Goal: Task Accomplishment & Management: Manage account settings

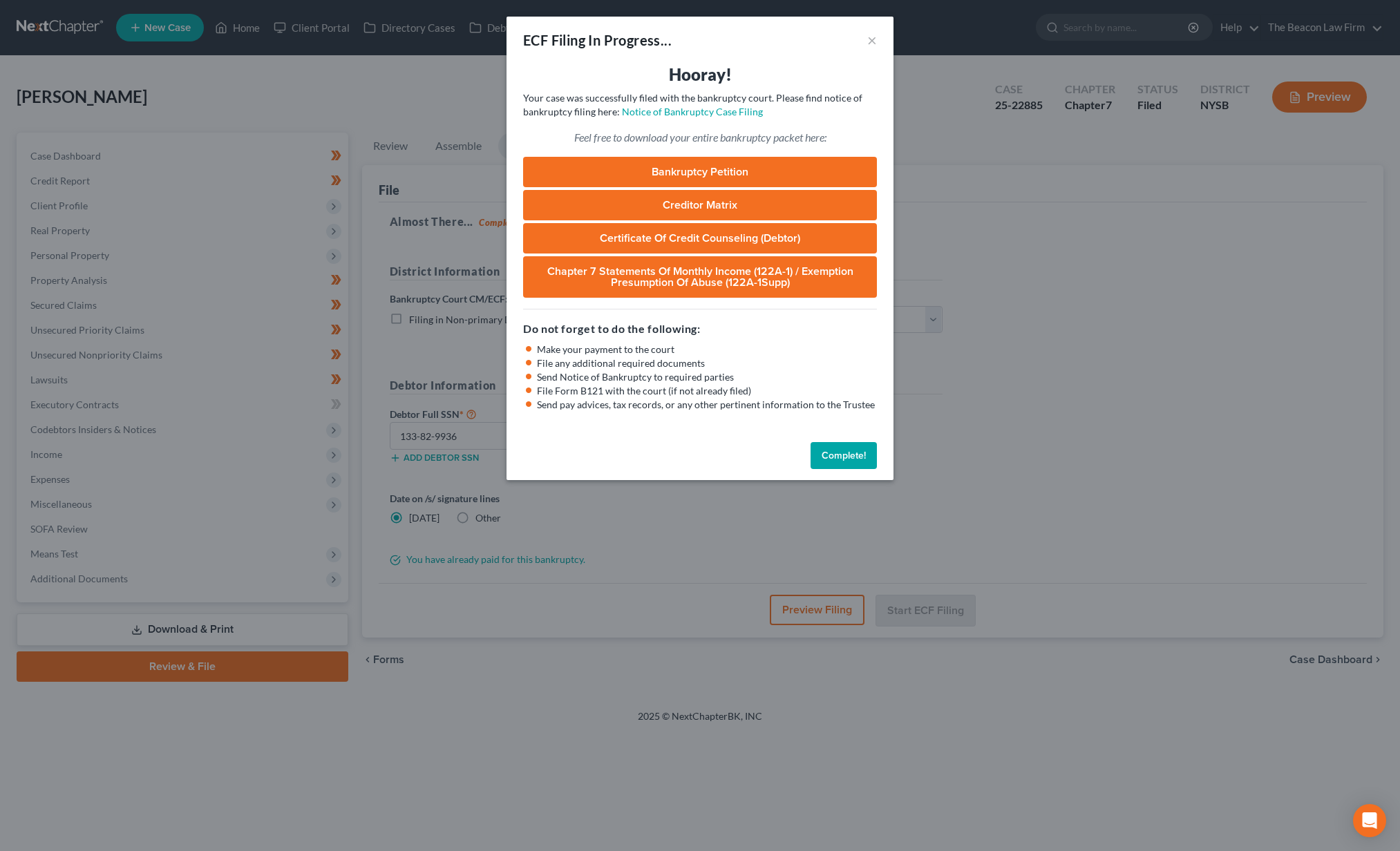
select select "2"
click at [831, 453] on button "Complete!" at bounding box center [844, 456] width 67 height 28
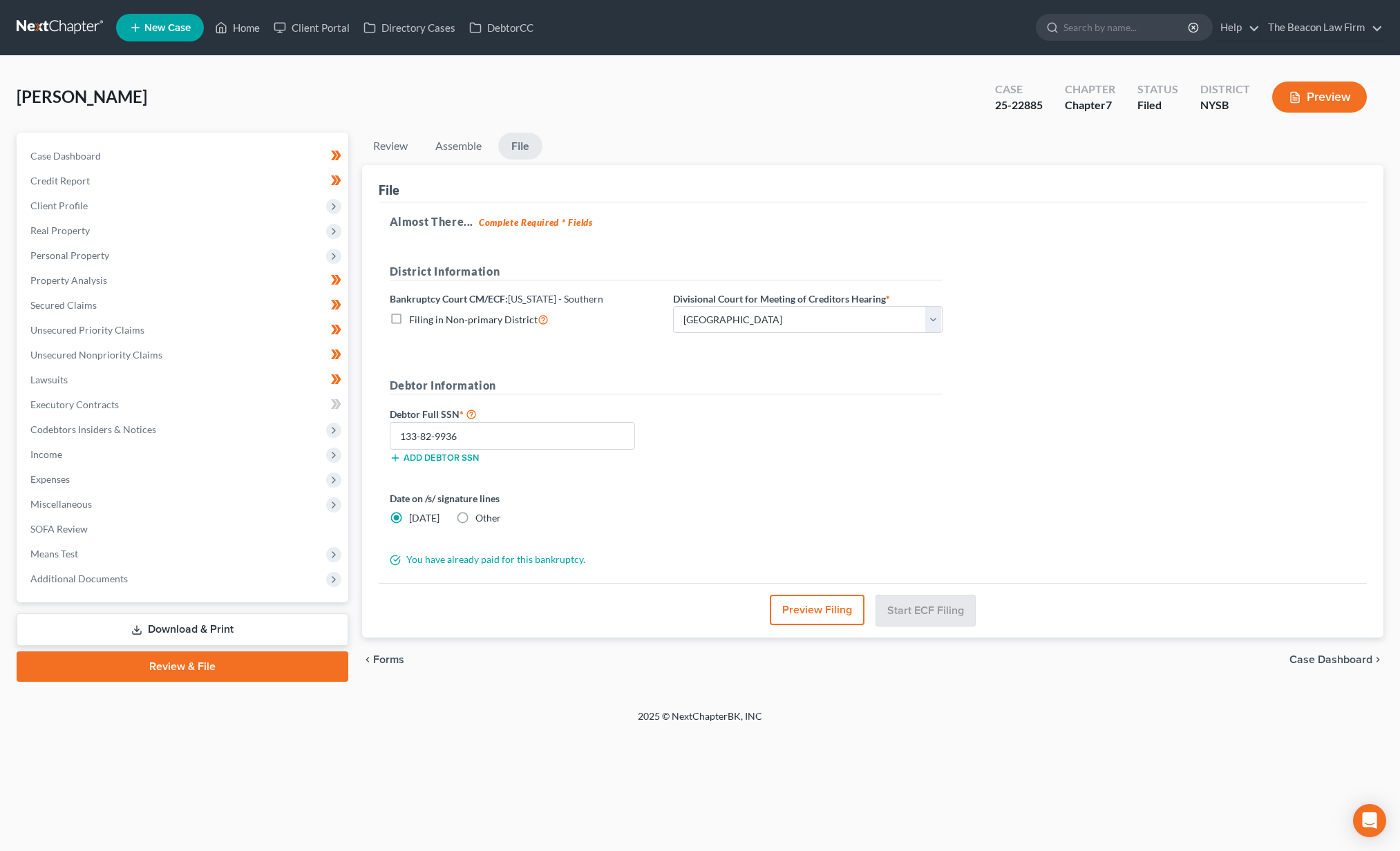
click at [88, 31] on link at bounding box center [60, 28] width 88 height 25
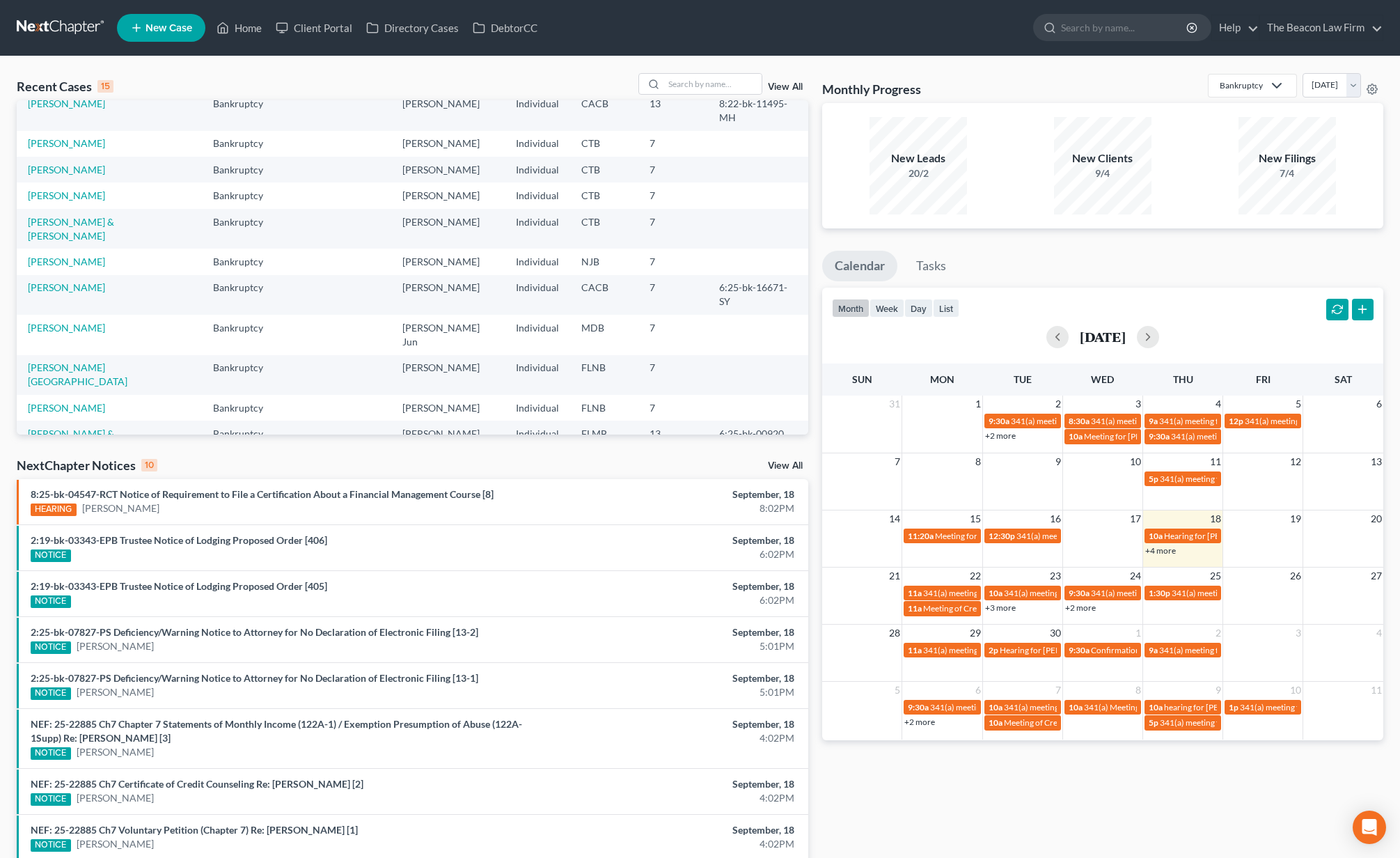
scroll to position [95, 0]
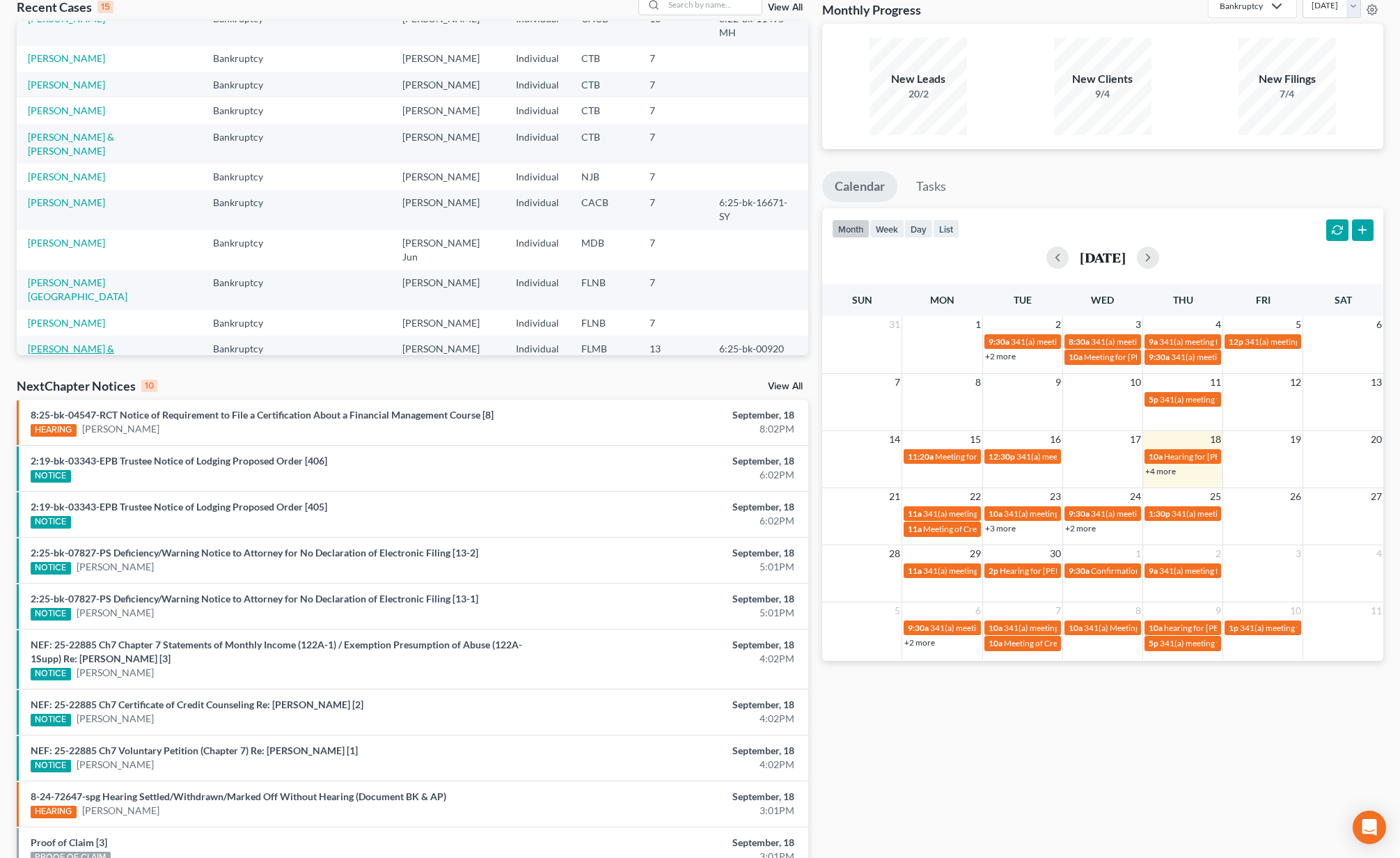
click at [76, 343] on link "[PERSON_NAME] & [PERSON_NAME]" at bounding box center [71, 356] width 86 height 26
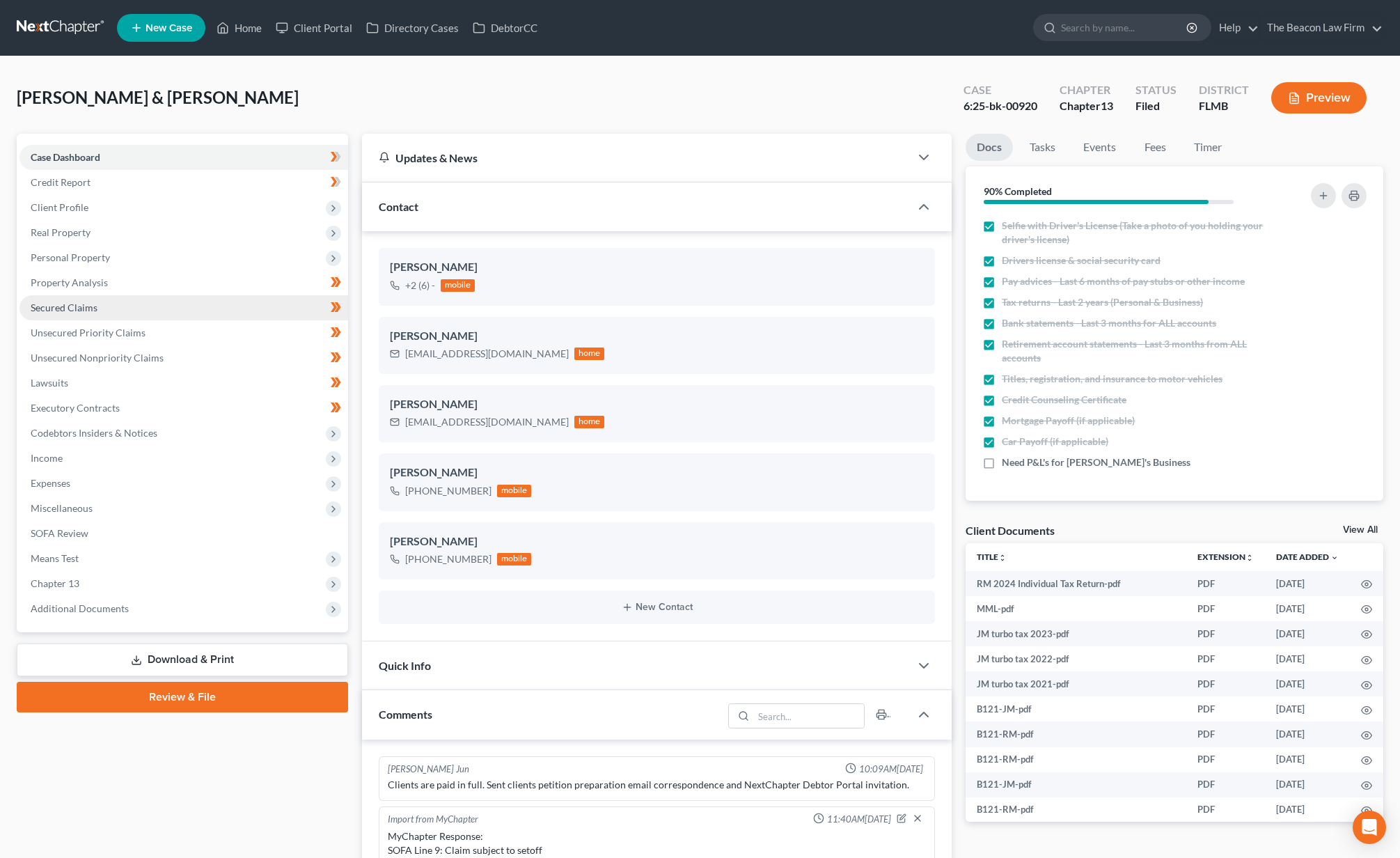
scroll to position [349, 0]
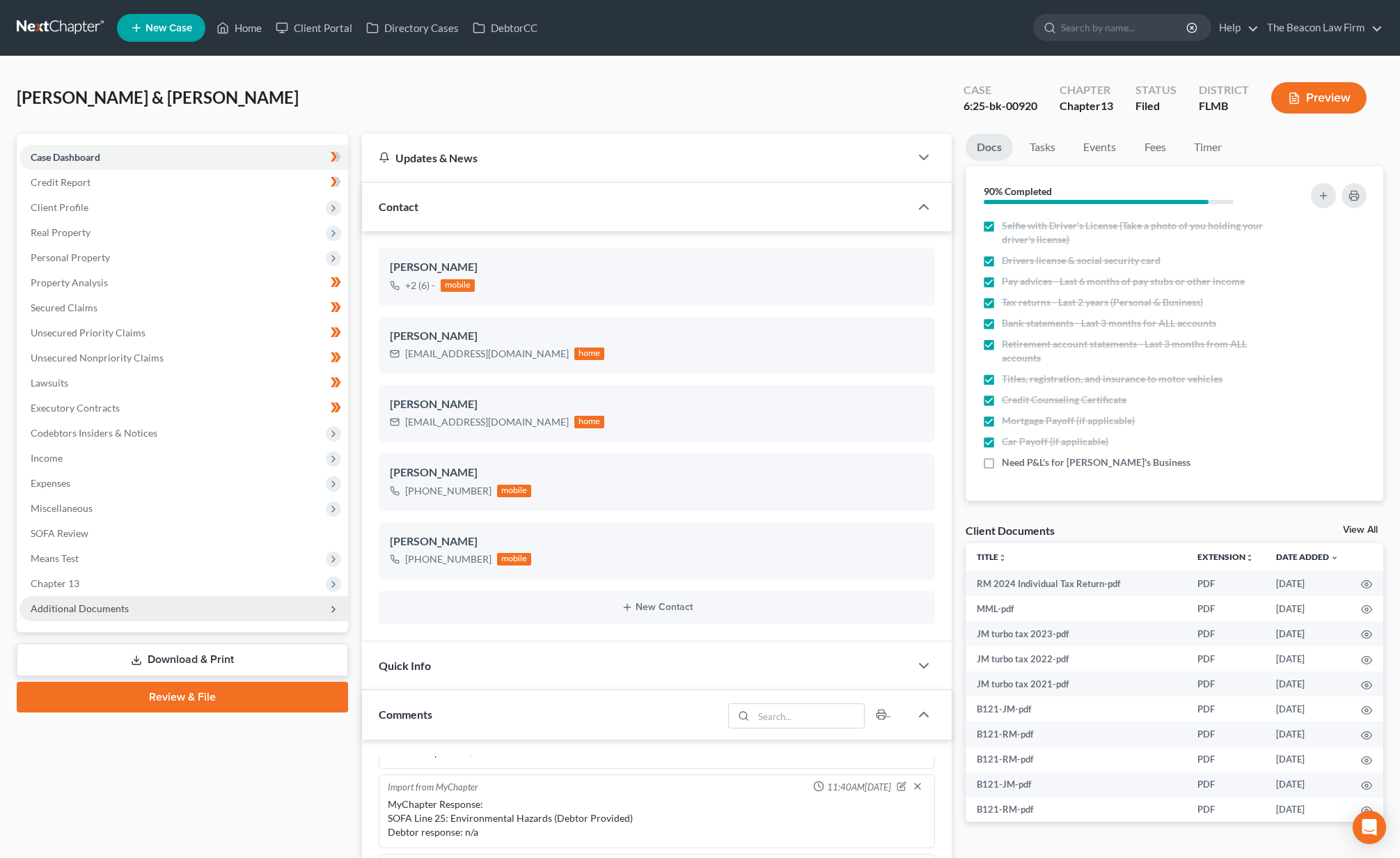
click at [91, 612] on span "Additional Documents" at bounding box center [80, 608] width 98 height 12
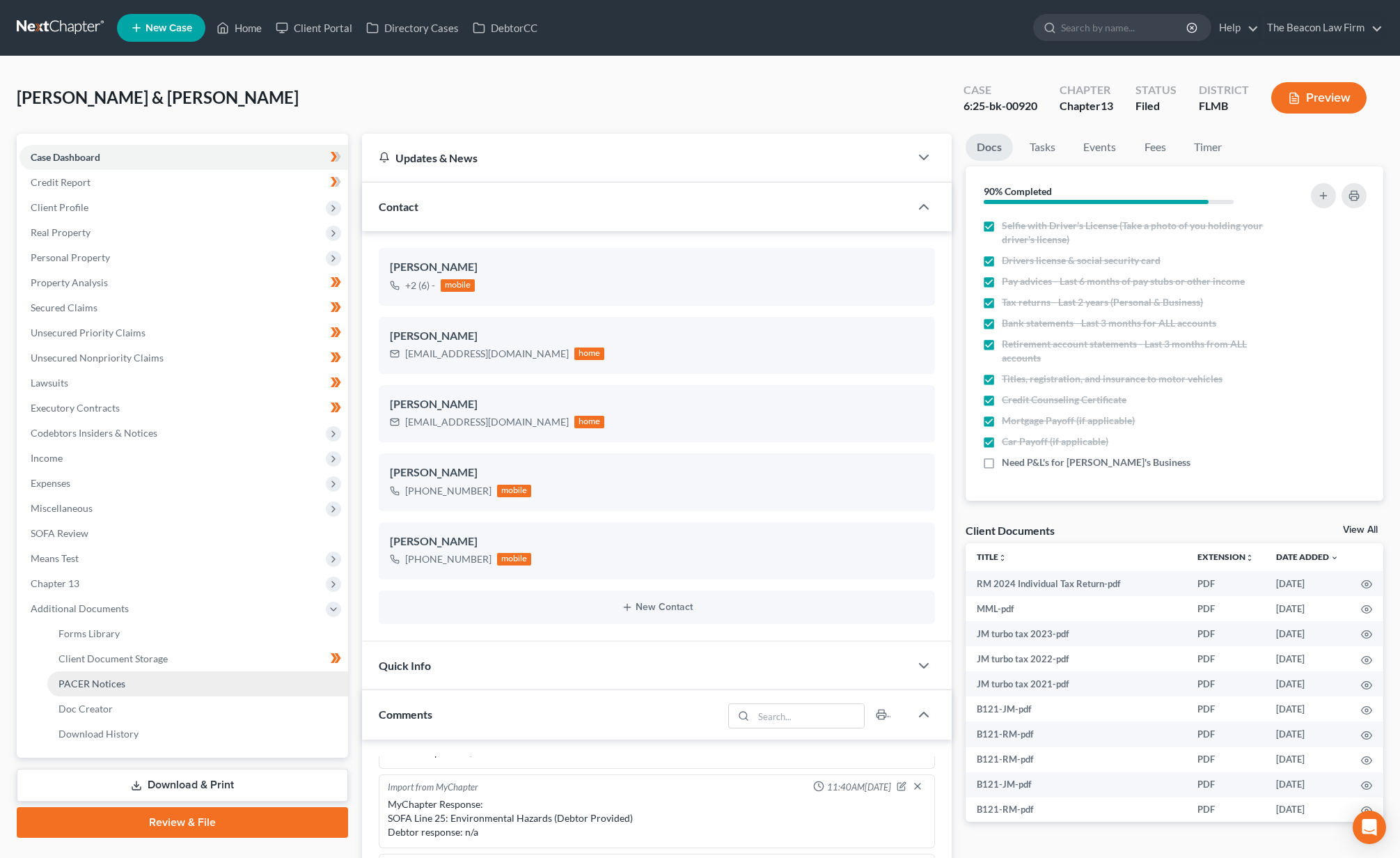
click at [115, 682] on span "PACER Notices" at bounding box center [92, 683] width 67 height 12
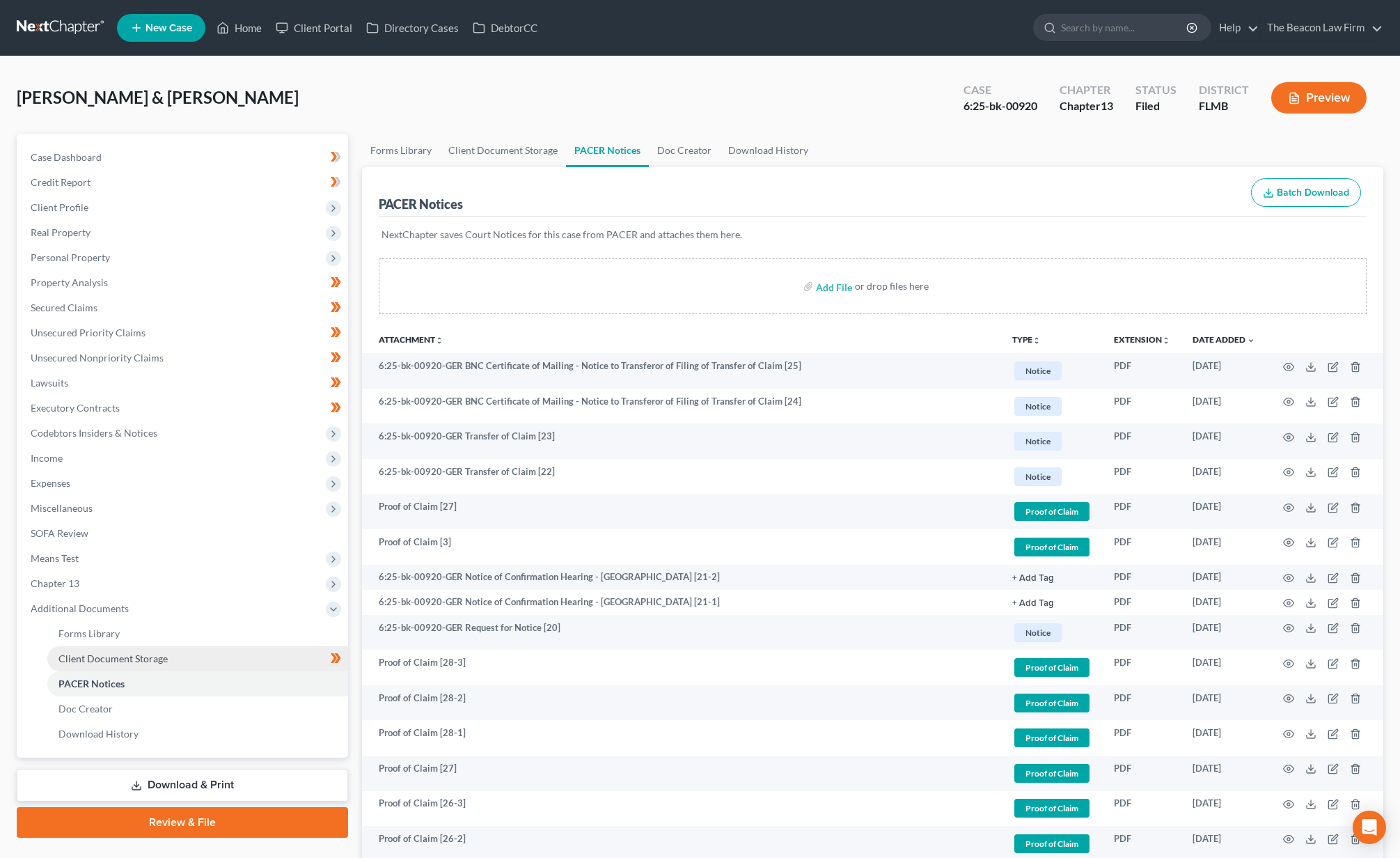
click at [134, 661] on span "Client Document Storage" at bounding box center [113, 658] width 109 height 12
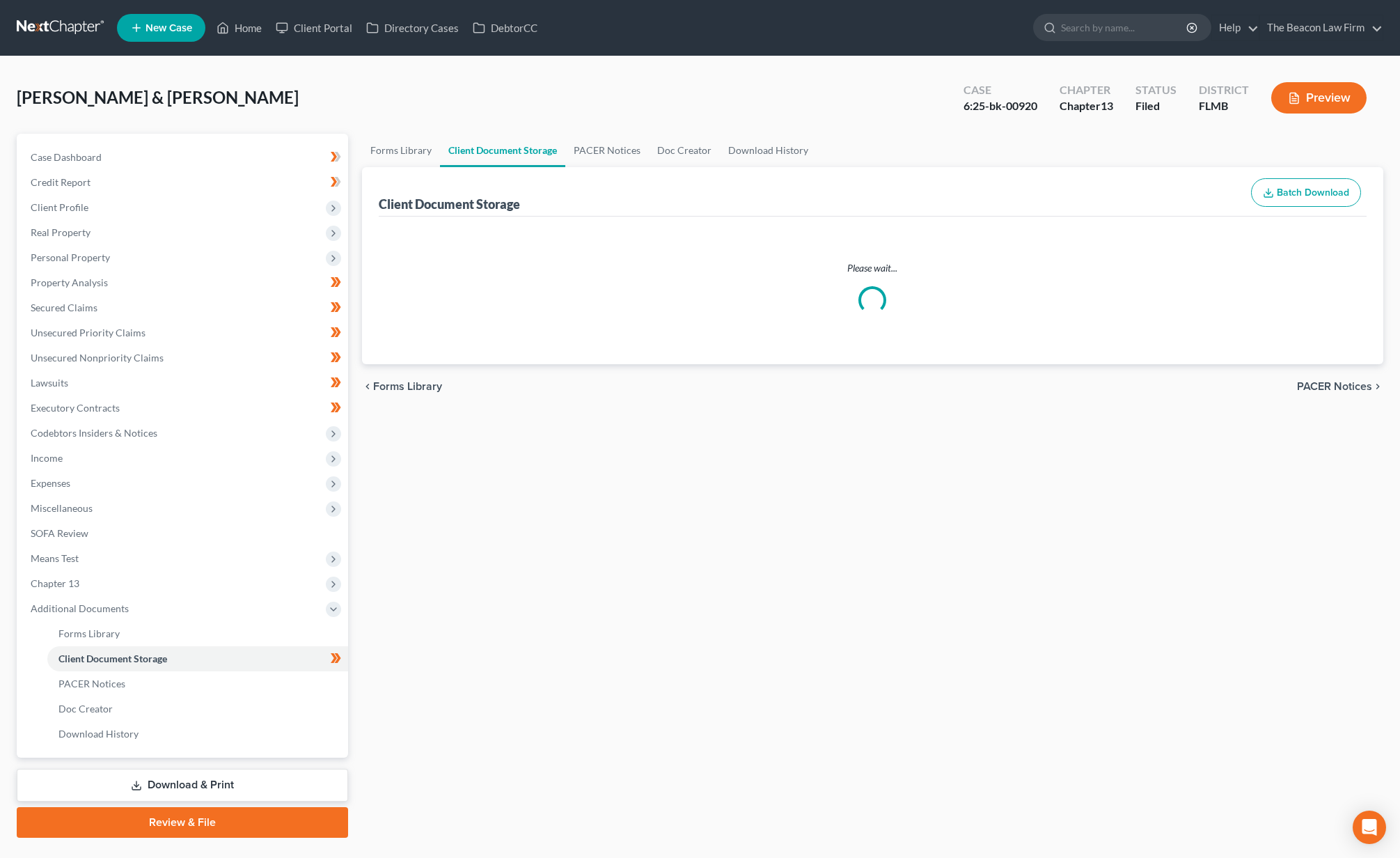
select select "9"
select select "12"
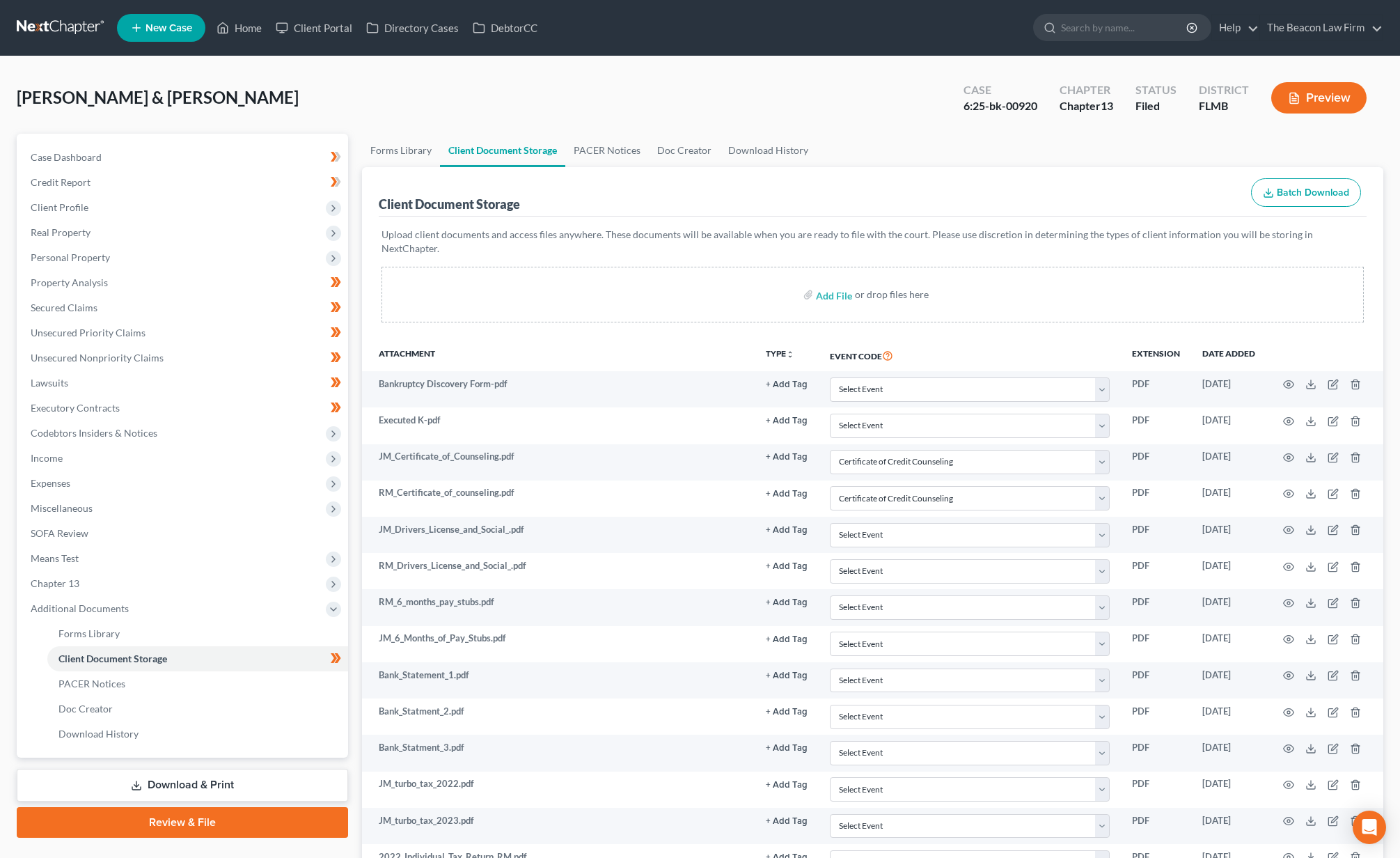
select select "9"
select select "12"
click at [53, 17] on link at bounding box center [61, 28] width 89 height 25
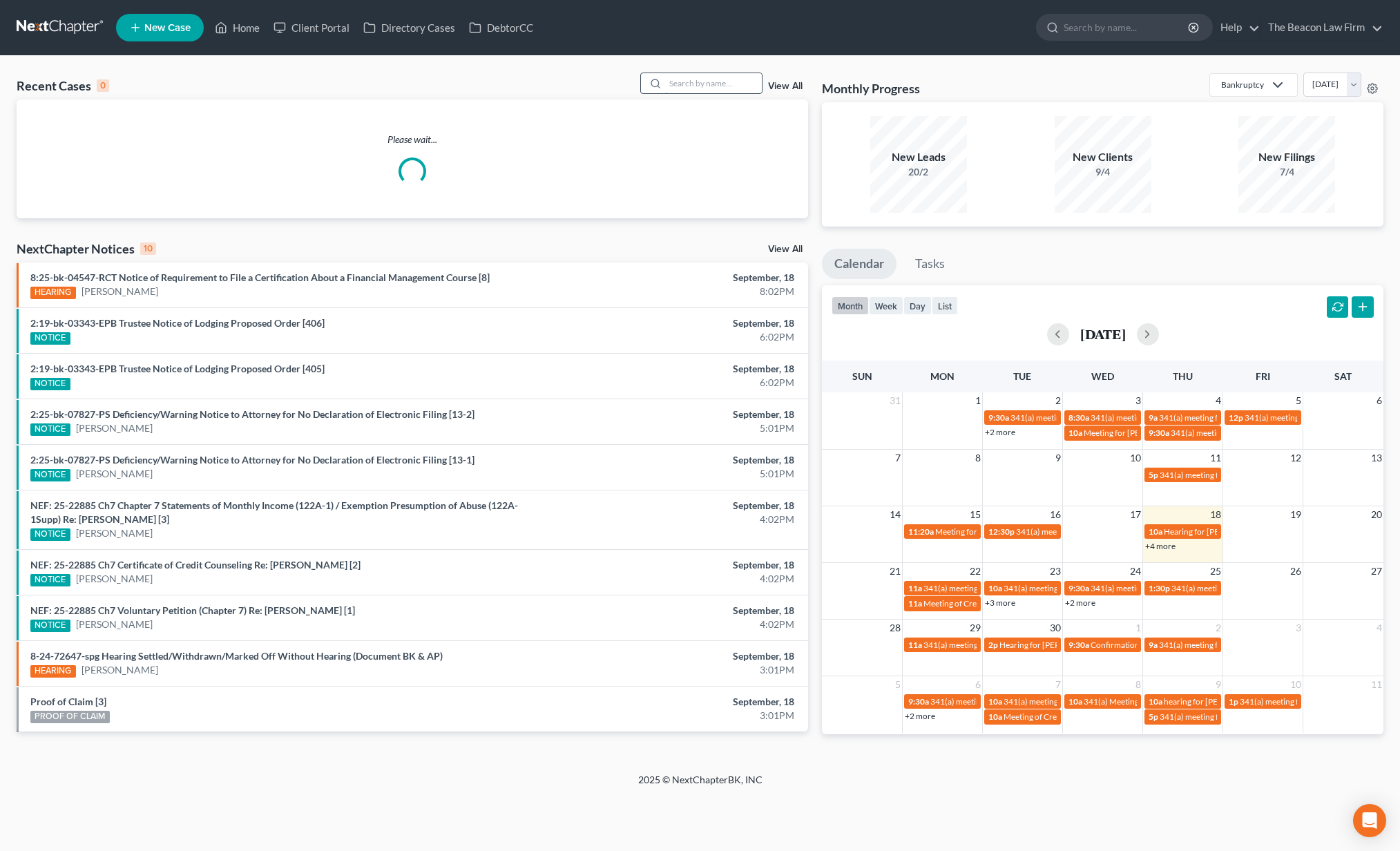
click at [726, 86] on input "search" at bounding box center [713, 83] width 96 height 20
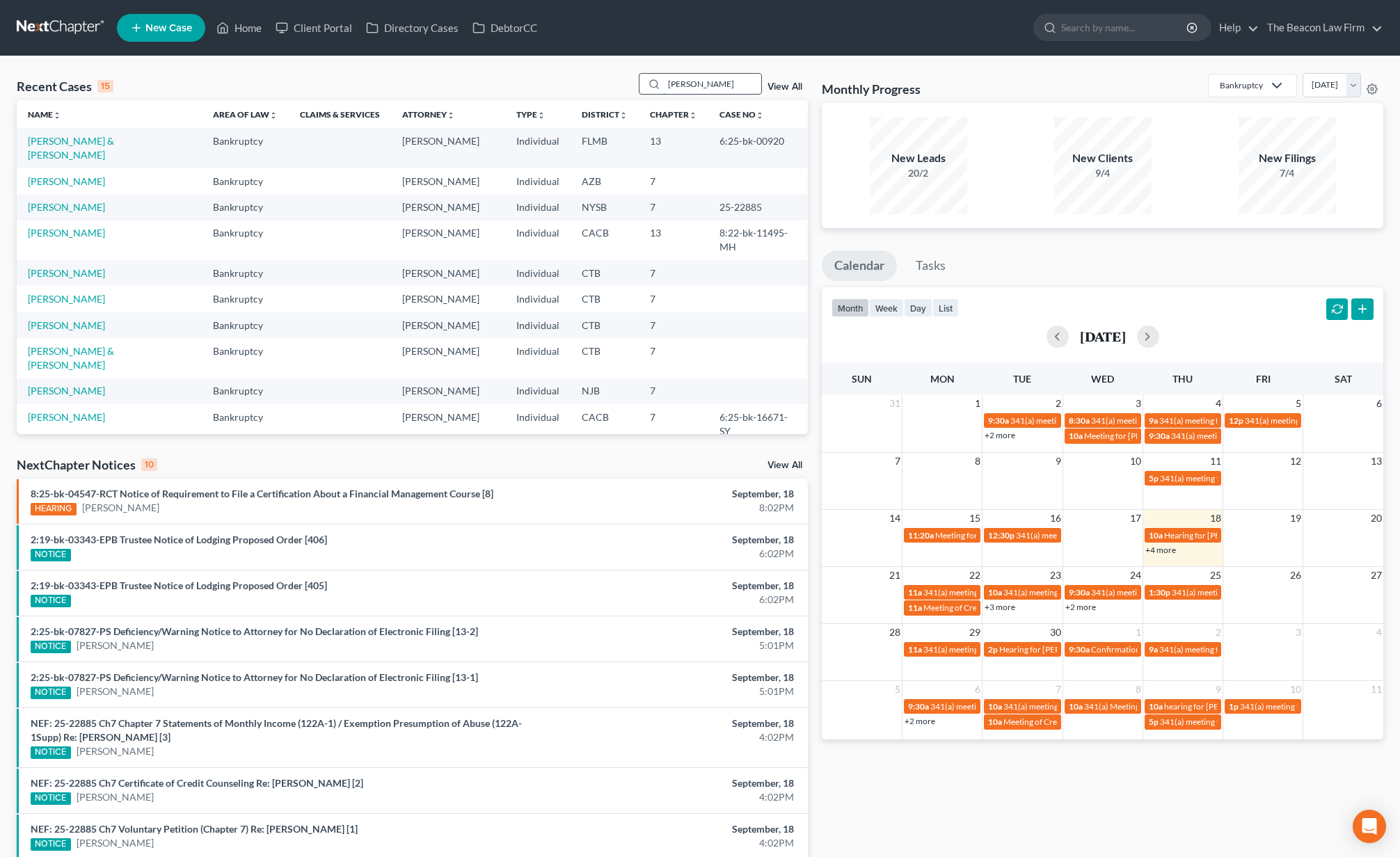
type input "davison"
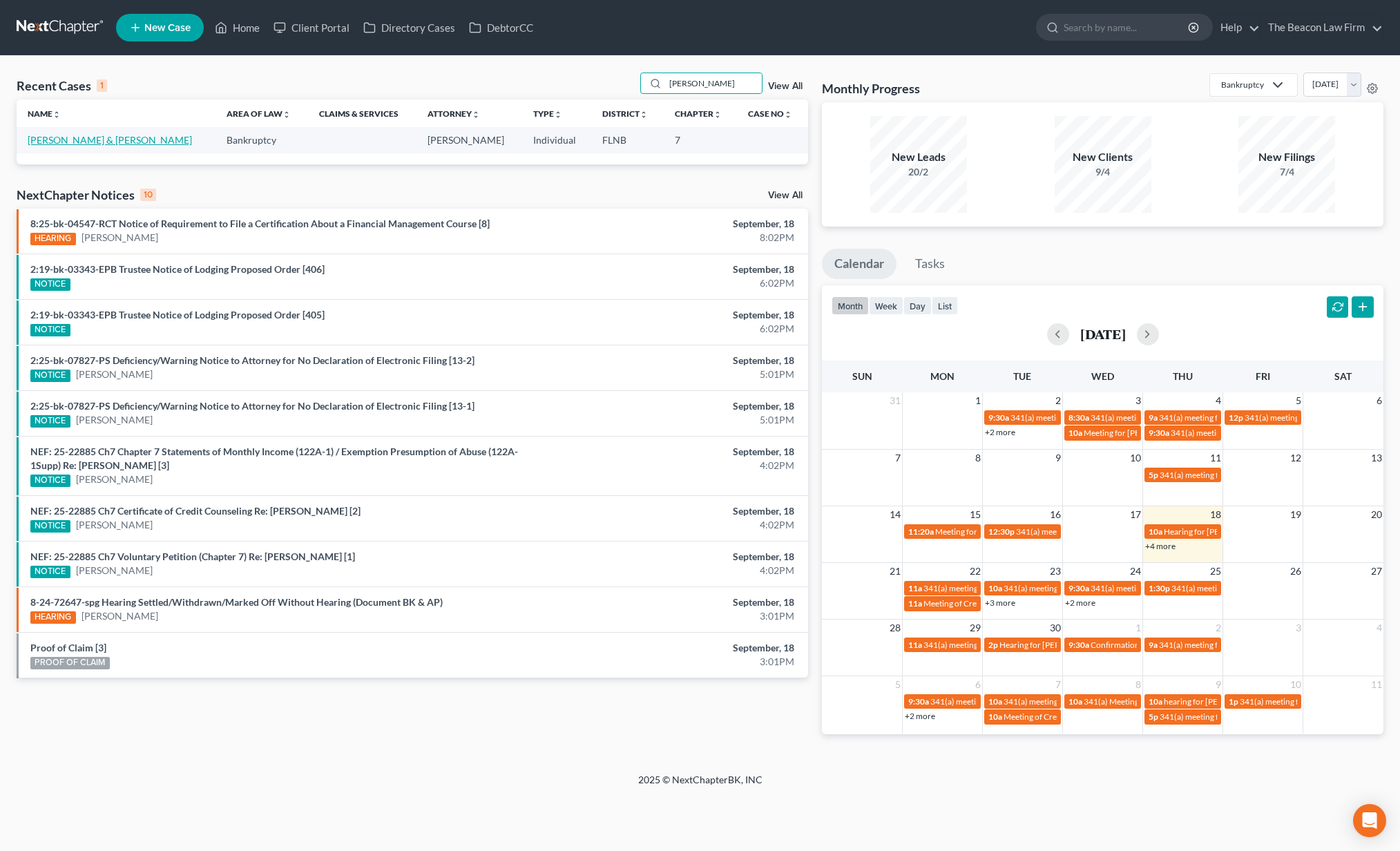
click at [135, 141] on link "Davison, Kameron & Vincent , Kayla" at bounding box center [110, 140] width 165 height 12
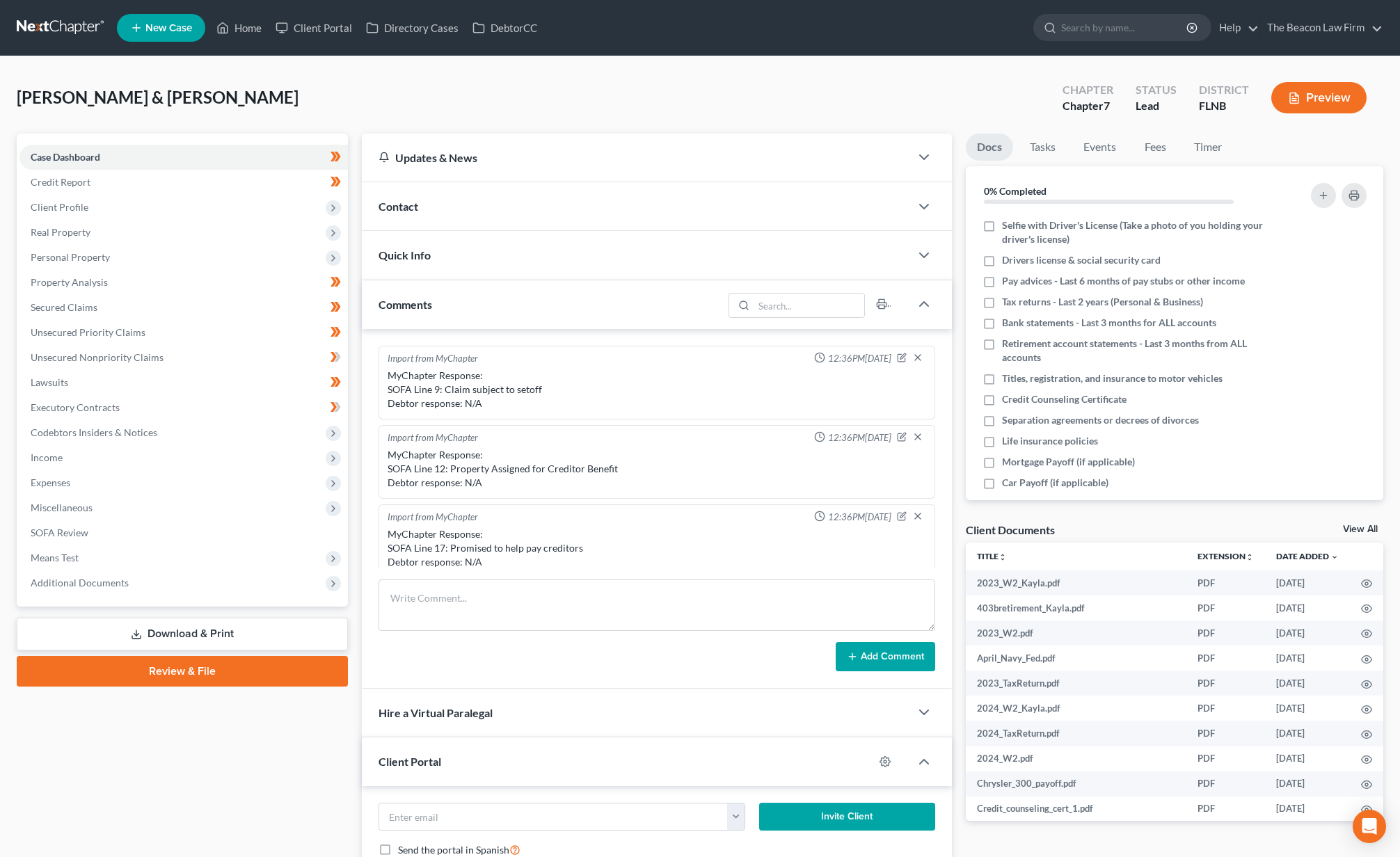
scroll to position [298, 0]
